Goal: Task Accomplishment & Management: Manage account settings

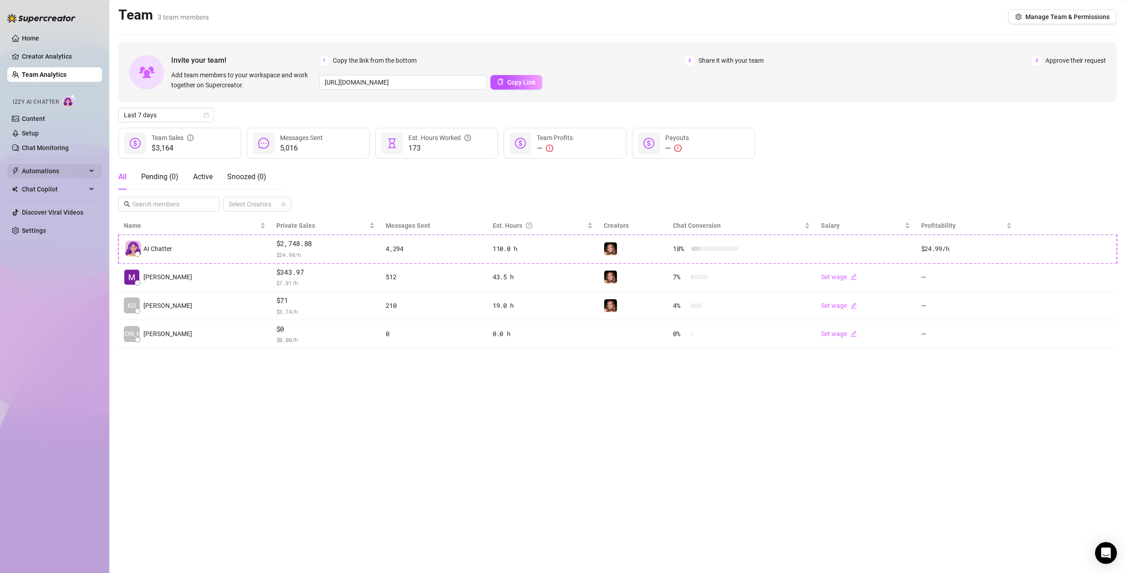
click at [51, 171] on span "Automations" at bounding box center [54, 171] width 65 height 15
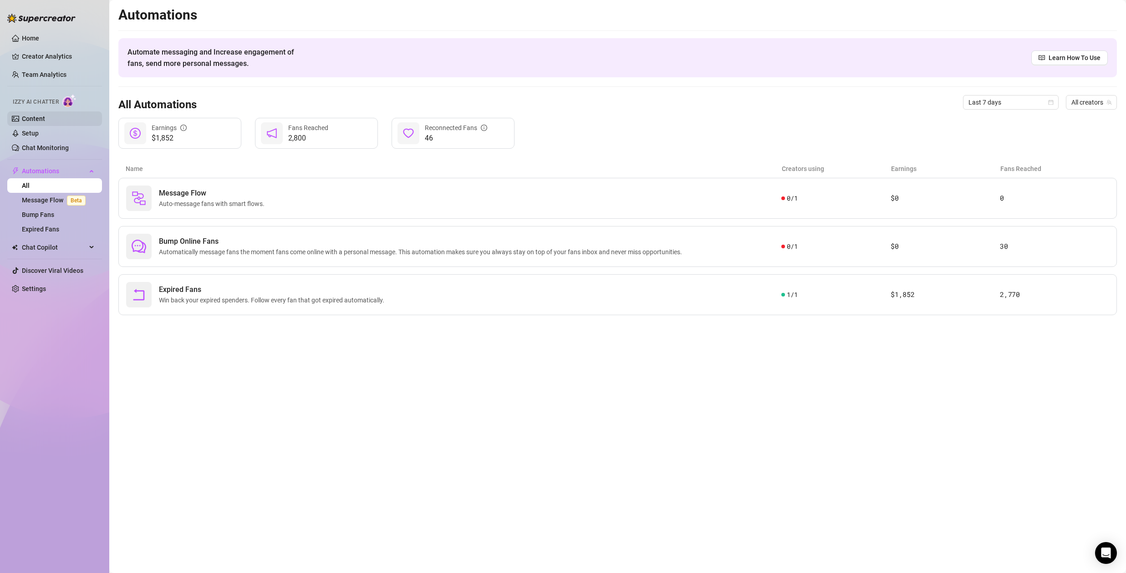
click at [29, 118] on link "Content" at bounding box center [33, 118] width 23 height 7
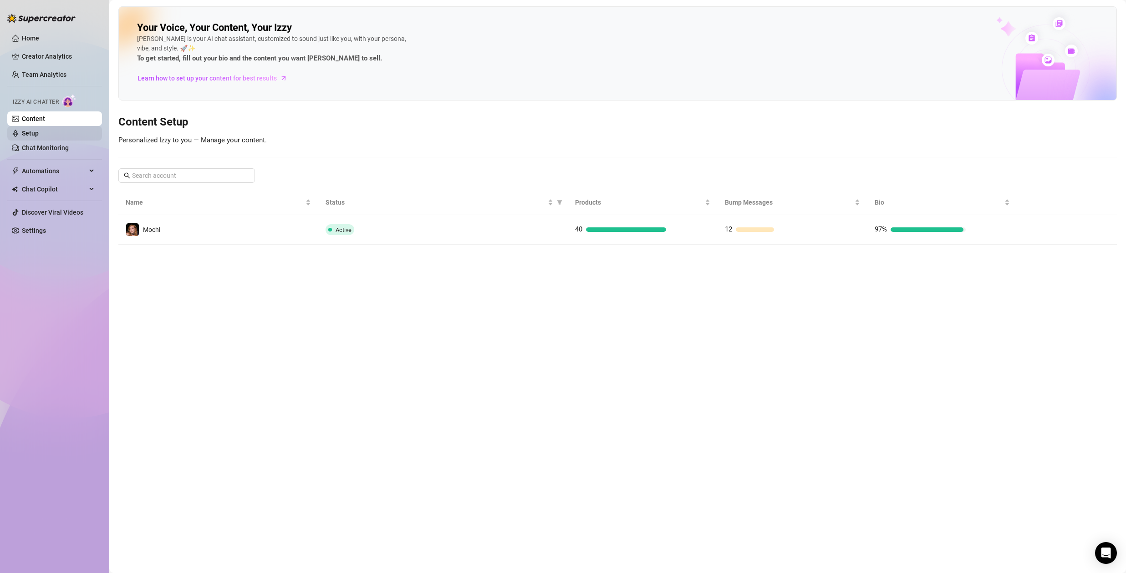
click at [34, 131] on link "Setup" at bounding box center [30, 133] width 17 height 7
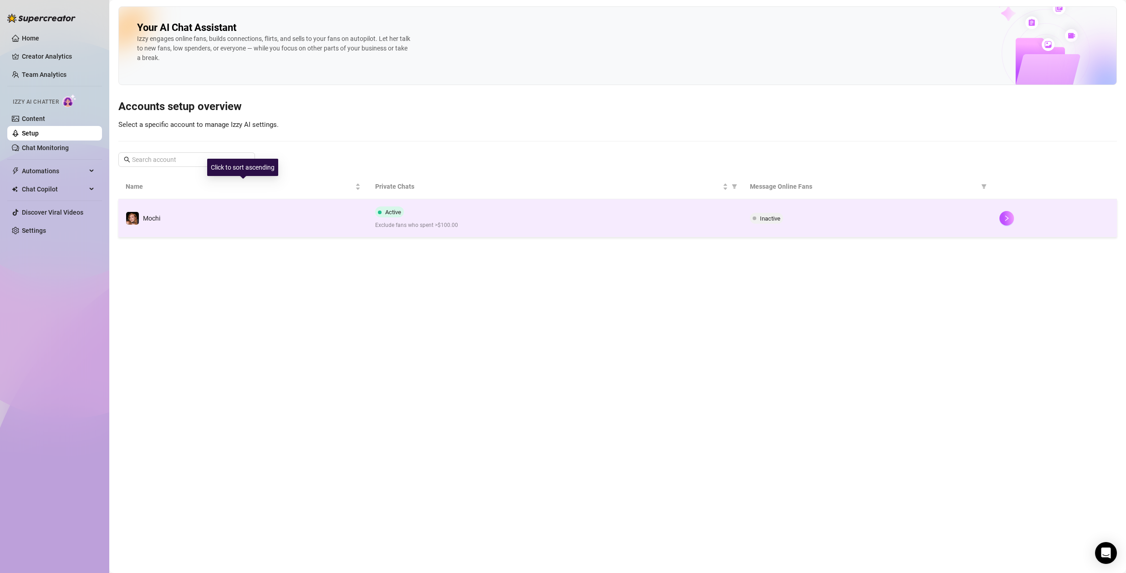
click at [294, 208] on td "Mochi" at bounding box center [242, 218] width 249 height 38
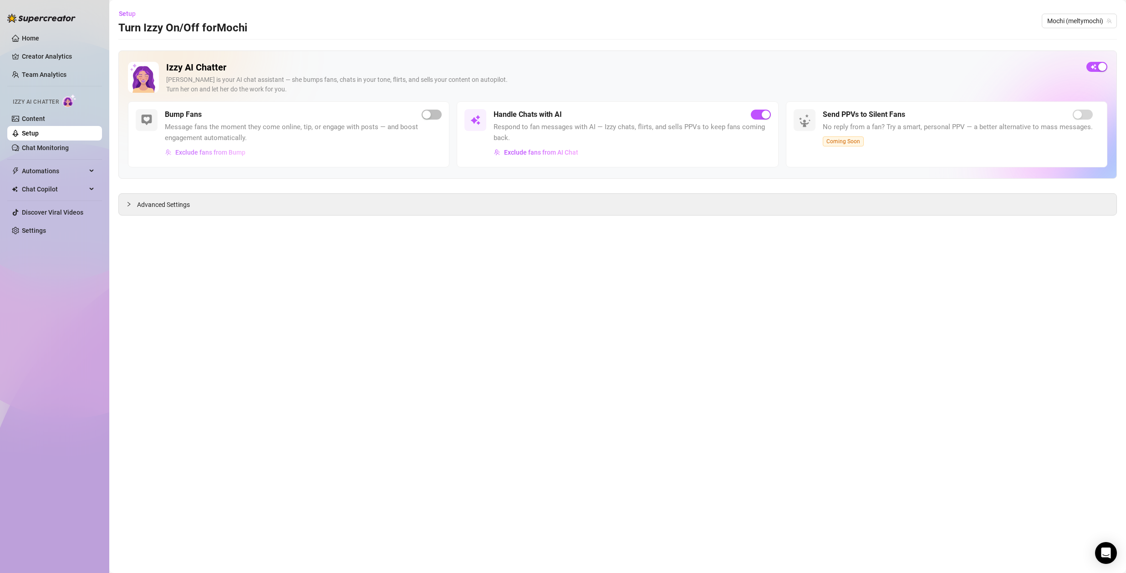
click at [210, 153] on span "Exclude fans from Bump" at bounding box center [210, 152] width 70 height 7
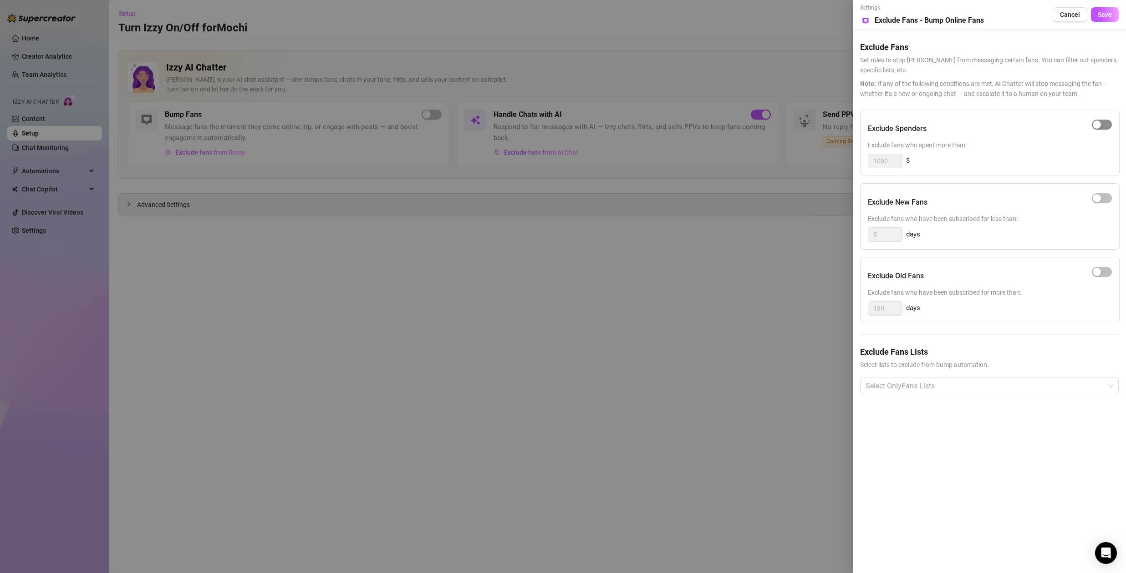
click at [1101, 123] on button "button" at bounding box center [1101, 125] width 20 height 10
click at [890, 161] on input "1000" at bounding box center [885, 161] width 34 height 14
type input "200"
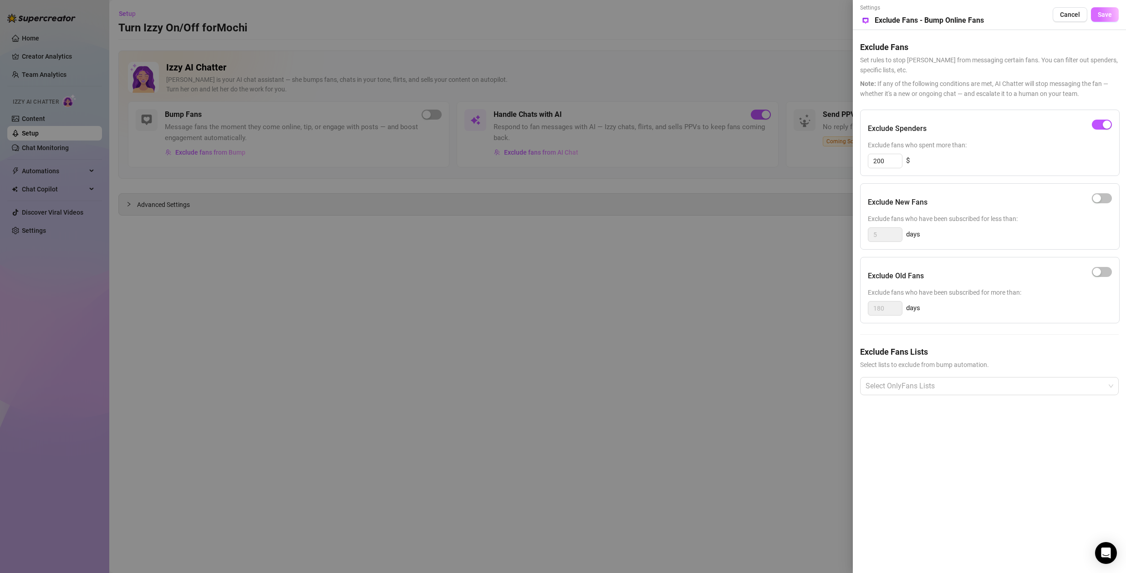
click at [1105, 15] on span "Save" at bounding box center [1104, 14] width 14 height 7
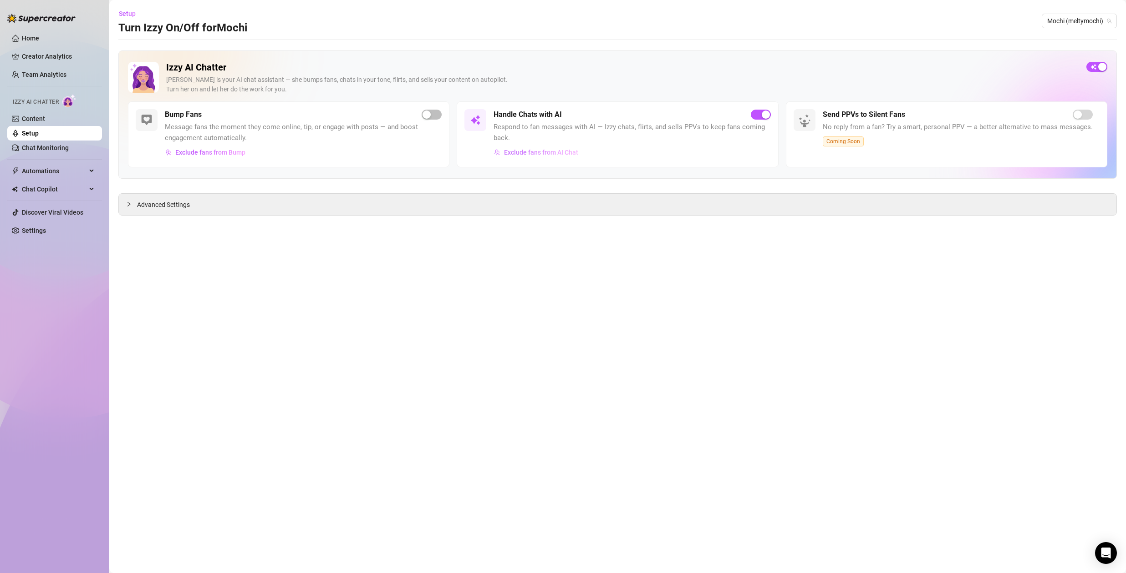
click at [563, 149] on span "Exclude fans from AI Chat" at bounding box center [541, 152] width 74 height 7
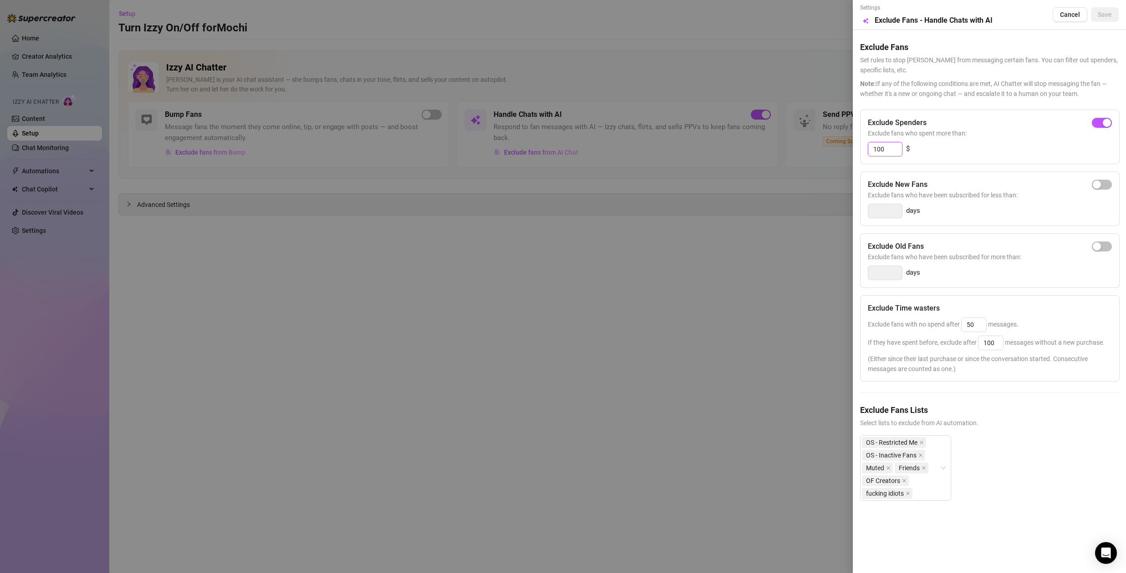
click at [885, 150] on input "100" at bounding box center [885, 149] width 34 height 14
click at [418, 269] on div at bounding box center [563, 286] width 1126 height 573
